Goal: Task Accomplishment & Management: Use online tool/utility

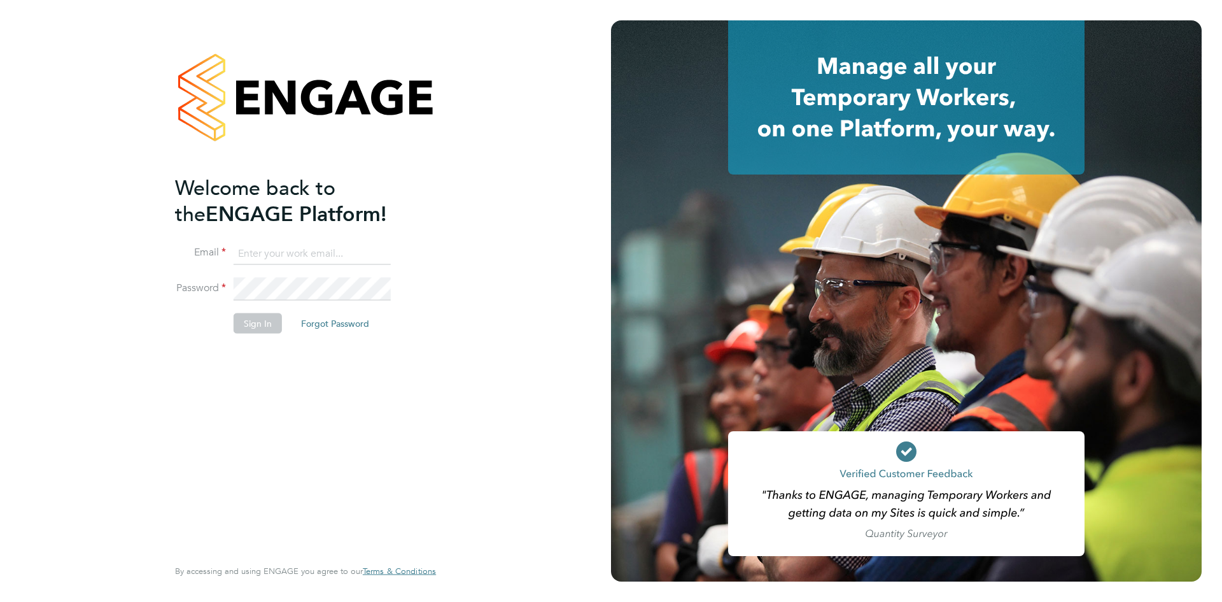
type input "bperkin@psrsolutions.co.uk"
click at [247, 328] on button "Sign In" at bounding box center [258, 323] width 48 height 20
